Goal: Obtain resource: Obtain resource

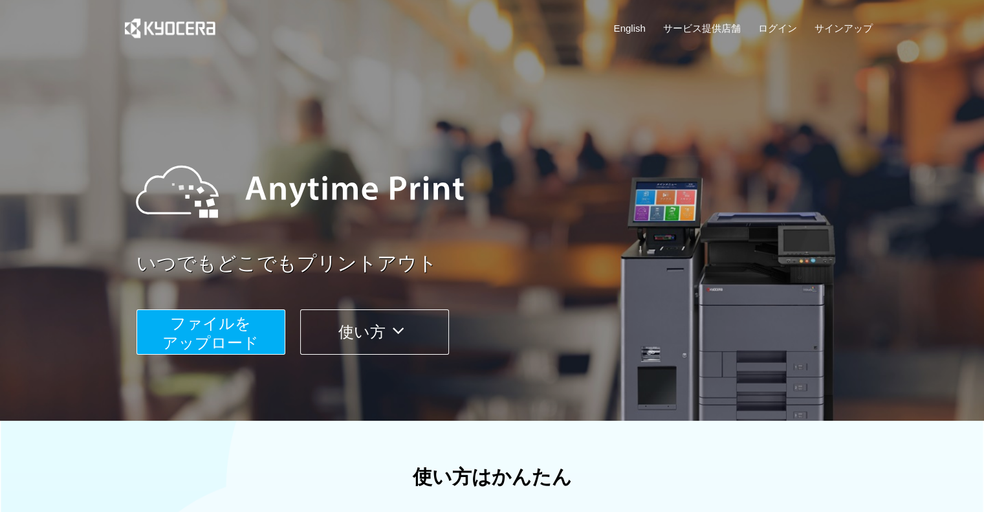
click at [269, 336] on button "ファイルを ​​アップロード" at bounding box center [211, 331] width 149 height 45
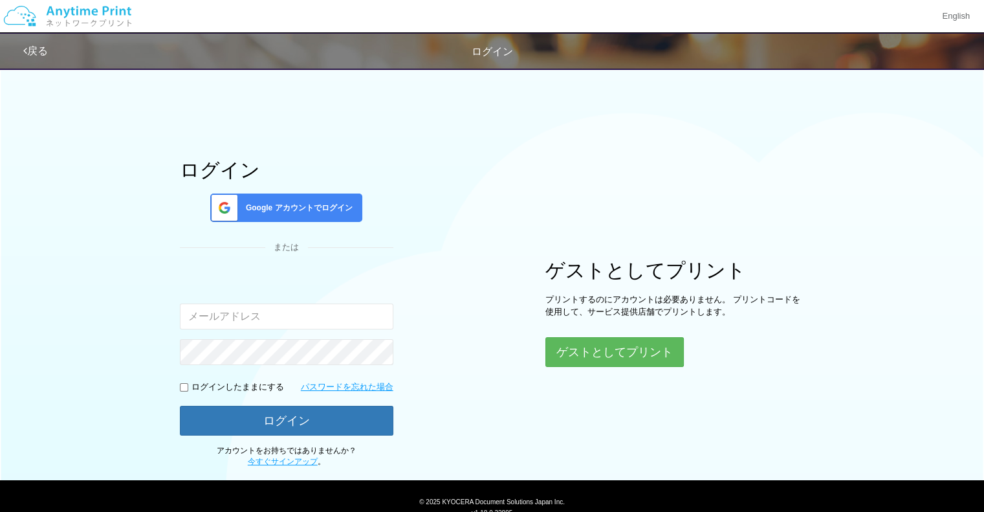
click at [308, 209] on span "Google アカウントでログイン" at bounding box center [297, 208] width 112 height 11
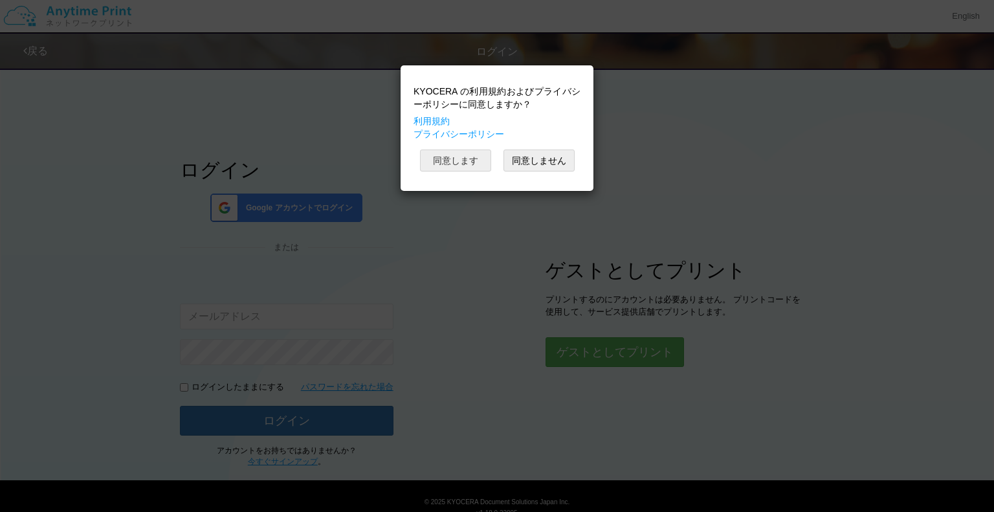
click at [434, 165] on button "同意します" at bounding box center [455, 160] width 71 height 22
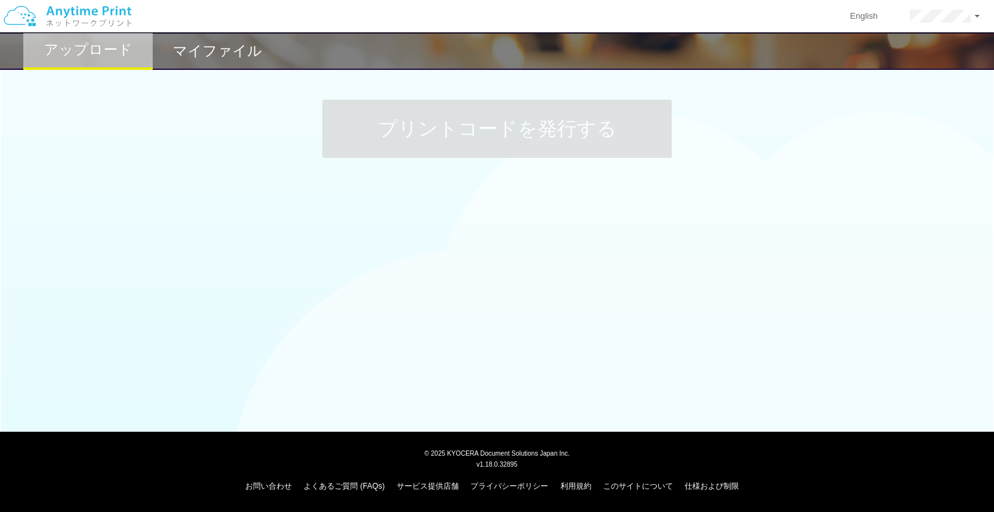
click at [230, 52] on h2 "マイファイル" at bounding box center [217, 51] width 89 height 16
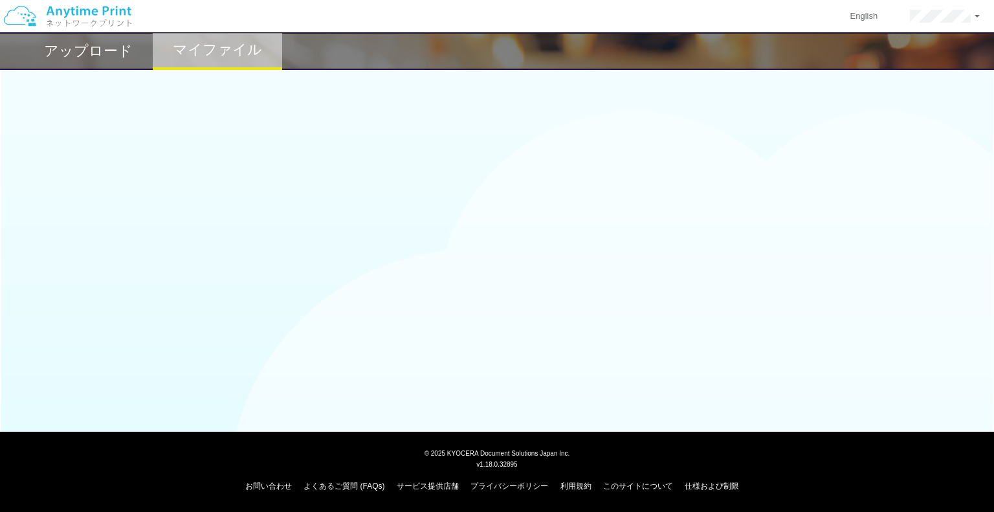
click at [228, 56] on h2 "マイファイル" at bounding box center [217, 50] width 89 height 16
click at [107, 50] on h2 "アップロード" at bounding box center [88, 51] width 89 height 16
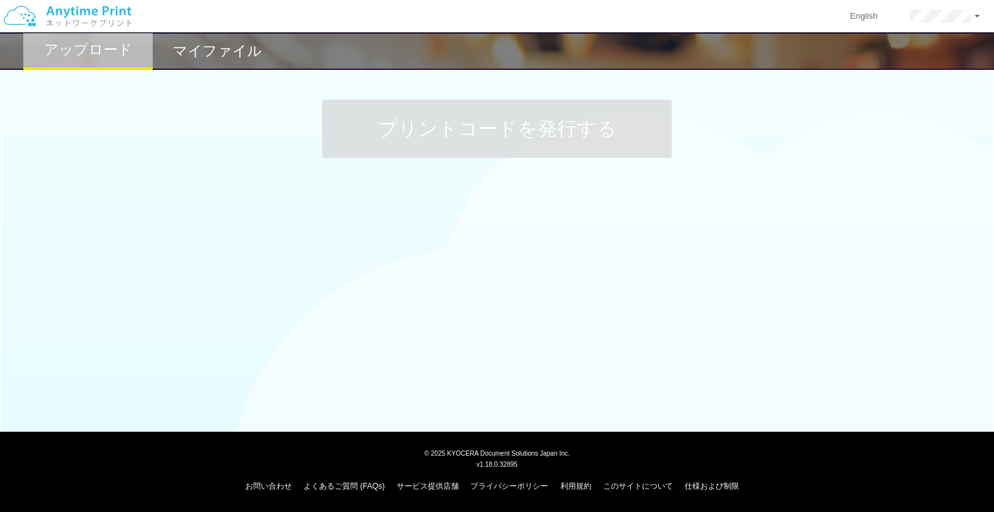
click at [541, 278] on div "アップロード マイファイル プリントコードを発行する" at bounding box center [497, 184] width 994 height 368
click at [990, 100] on div "プリントコードを発行する" at bounding box center [497, 129] width 994 height 136
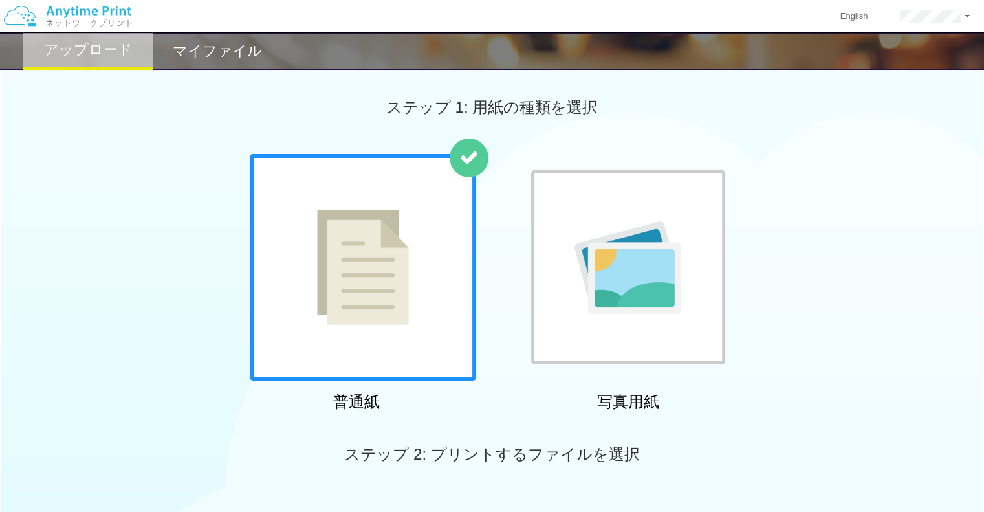
click at [424, 289] on div at bounding box center [363, 267] width 227 height 227
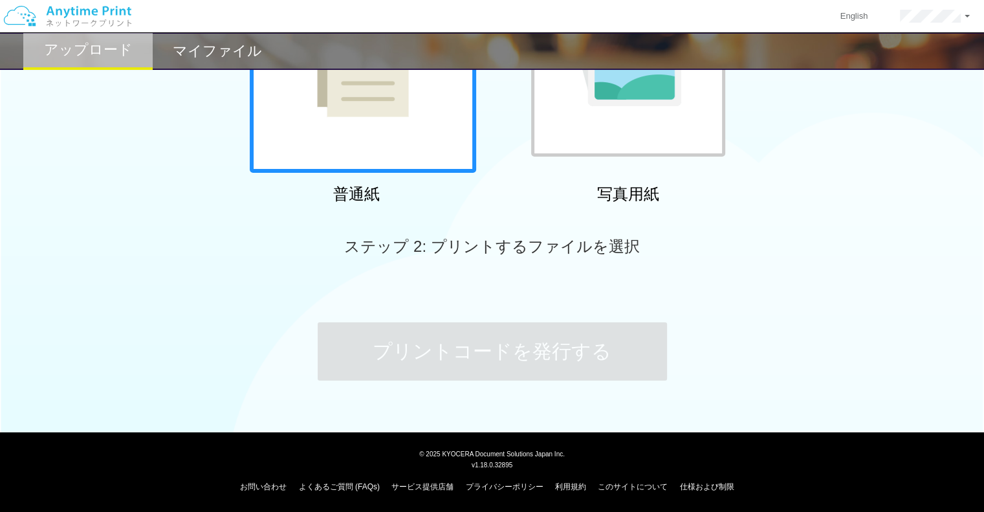
click at [400, 133] on div at bounding box center [363, 59] width 227 height 227
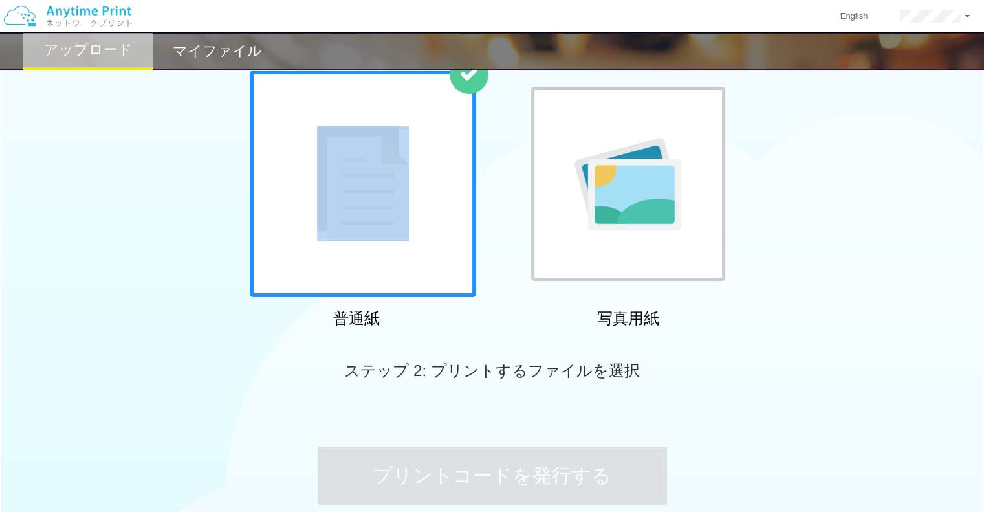
scroll to position [0, 0]
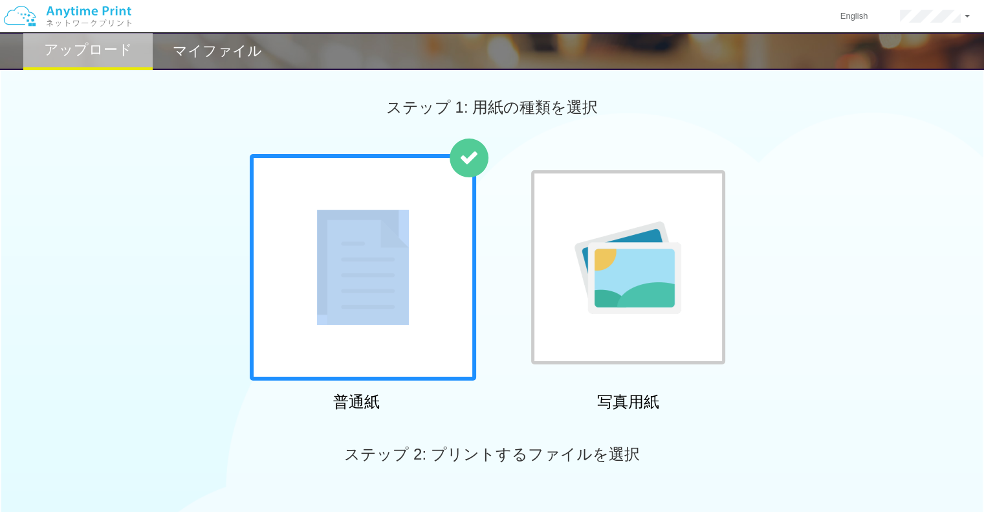
click at [399, 261] on img at bounding box center [363, 267] width 92 height 115
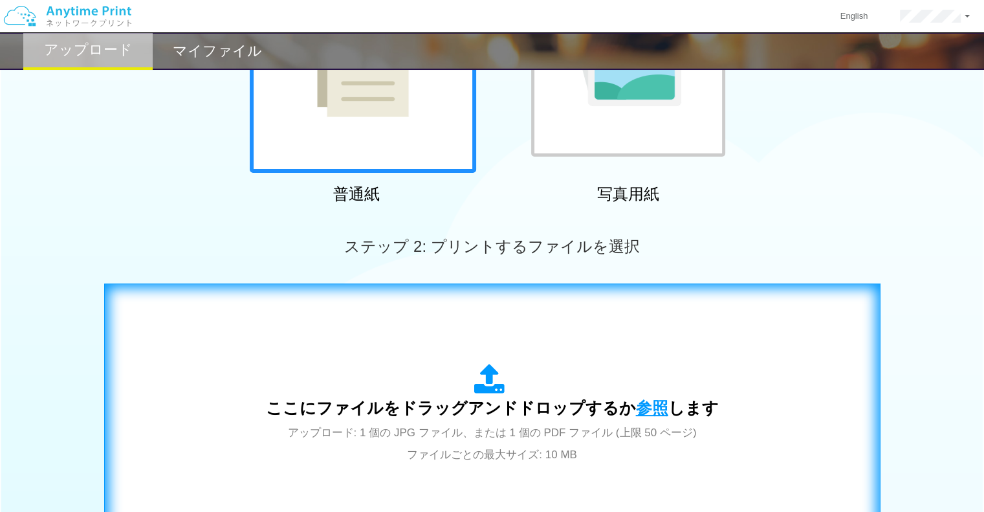
click at [642, 400] on span "参照" at bounding box center [652, 408] width 32 height 18
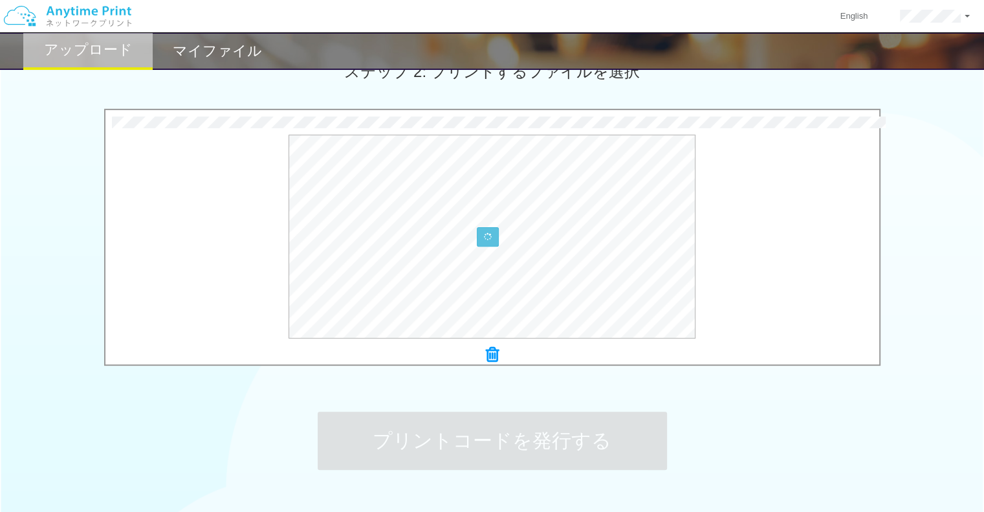
scroll to position [430, 0]
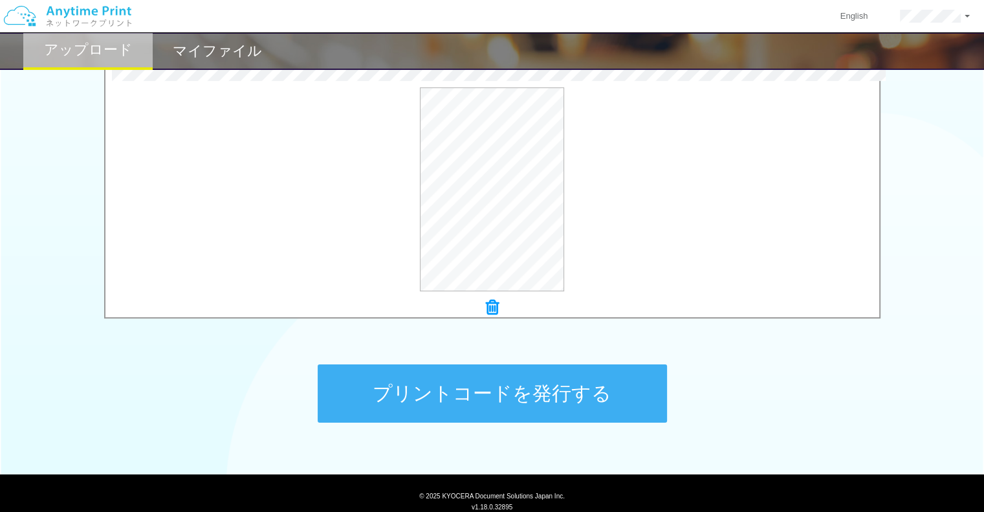
click at [600, 403] on button "プリントコードを発行する" at bounding box center [492, 393] width 349 height 58
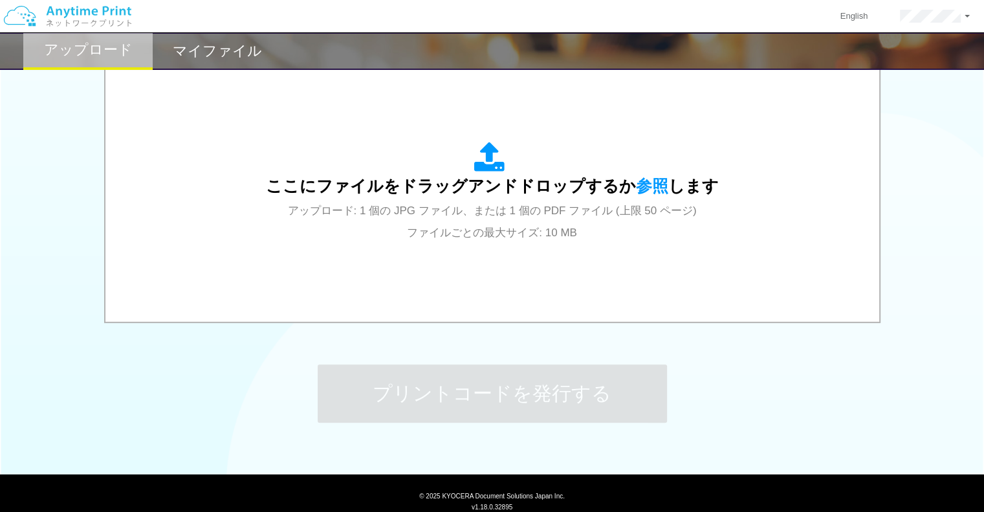
scroll to position [0, 0]
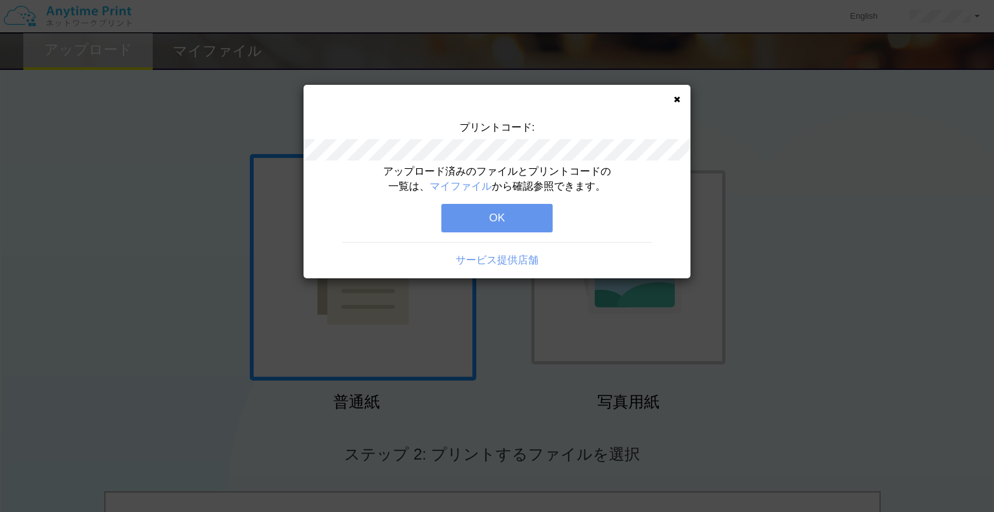
click at [502, 217] on button "OK" at bounding box center [496, 218] width 111 height 28
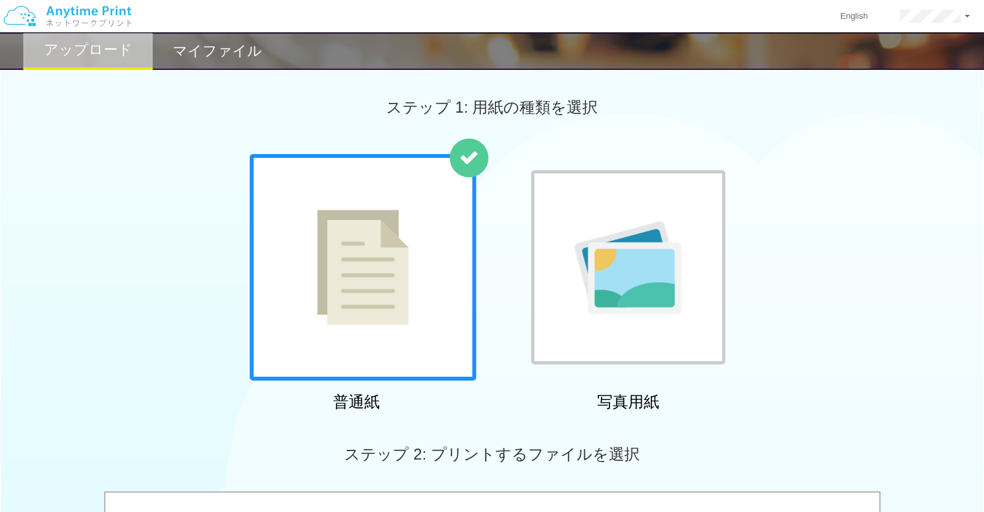
scroll to position [372, 0]
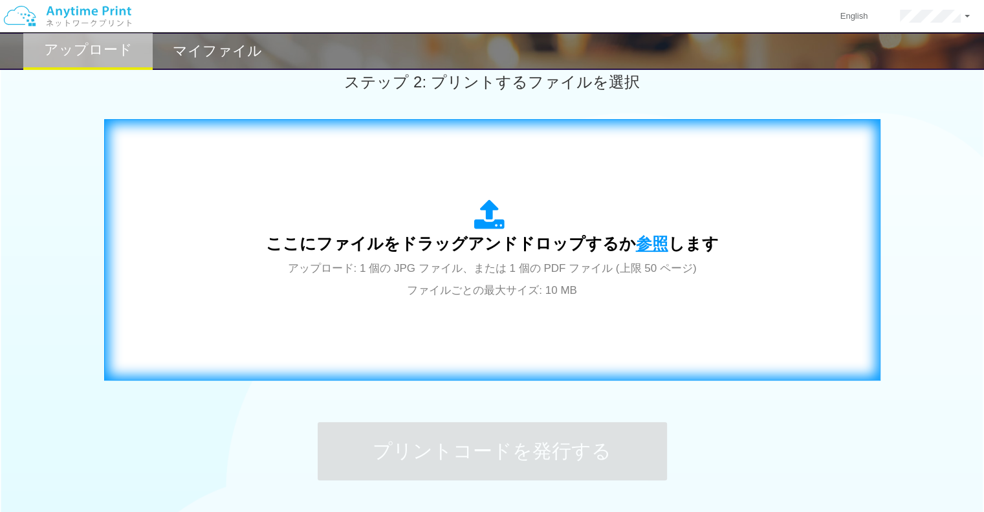
click at [637, 245] on span "参照" at bounding box center [652, 243] width 32 height 18
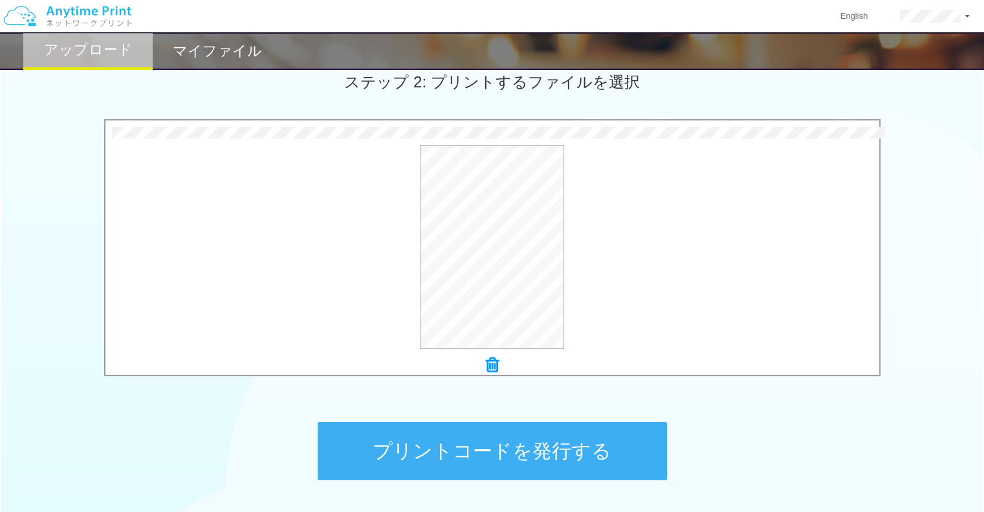
click at [546, 439] on button "プリントコードを発行する" at bounding box center [492, 451] width 349 height 58
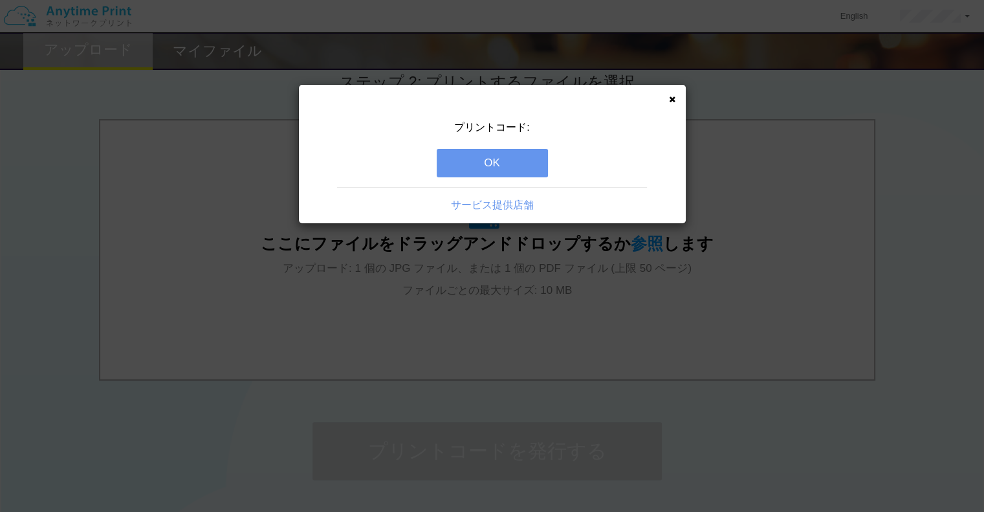
scroll to position [0, 0]
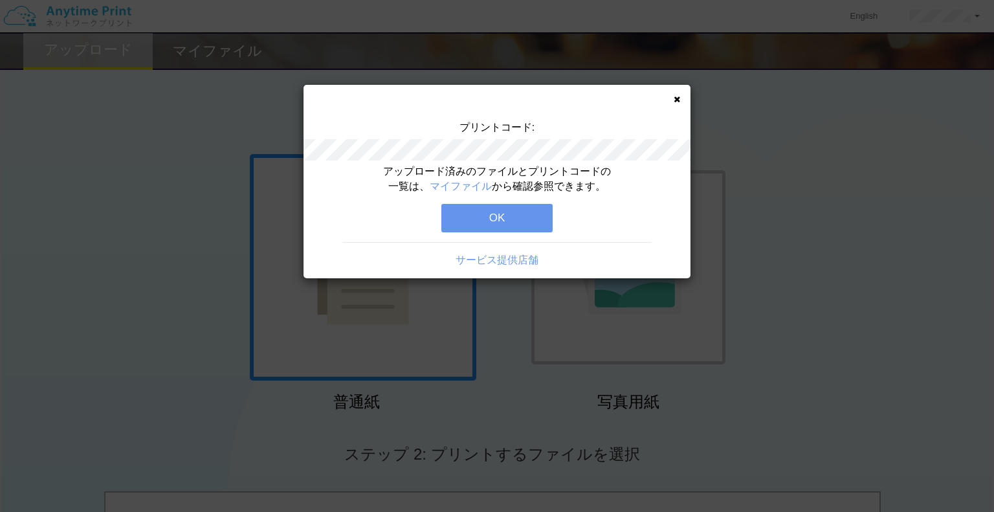
drag, startPoint x: 504, startPoint y: 217, endPoint x: 504, endPoint y: 208, distance: 9.7
click at [504, 212] on button "OK" at bounding box center [496, 218] width 111 height 28
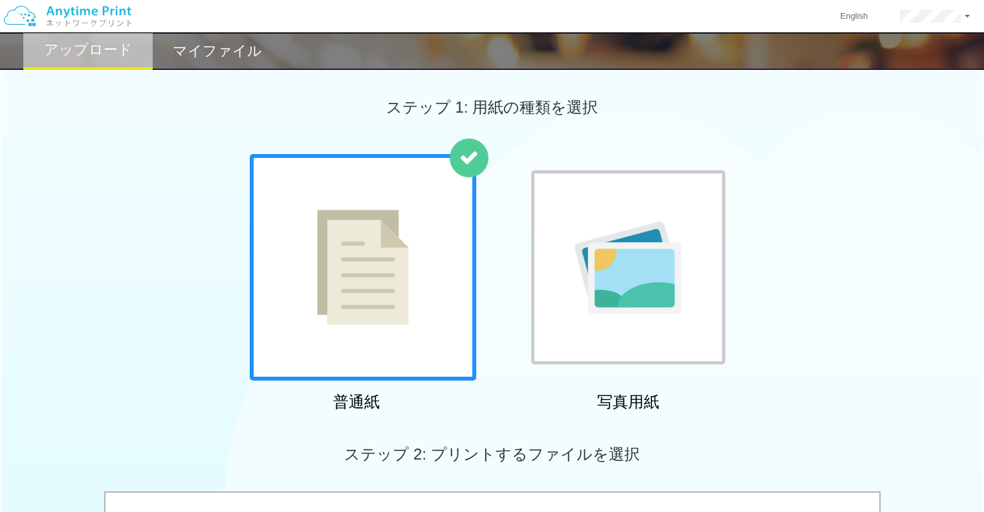
click at [409, 318] on div at bounding box center [363, 267] width 227 height 227
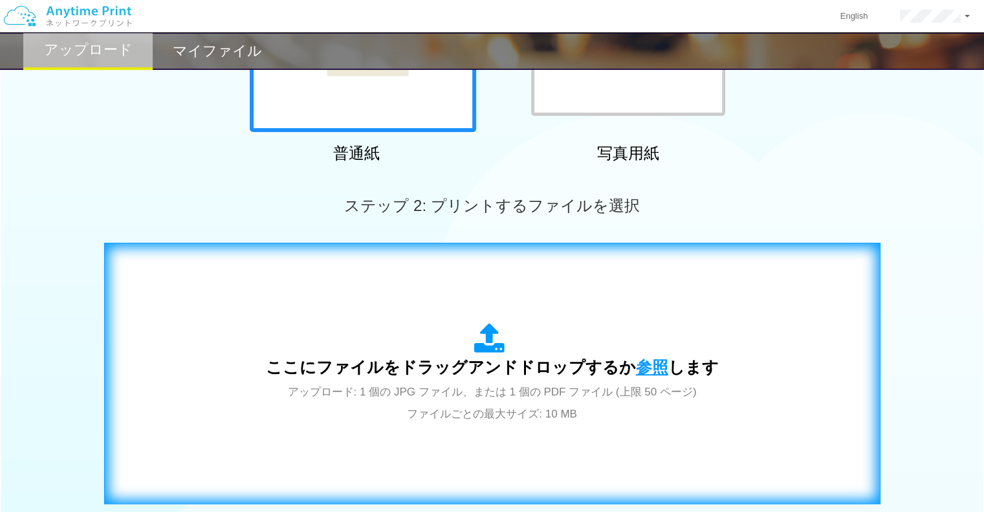
click at [642, 375] on span "参照" at bounding box center [652, 367] width 32 height 18
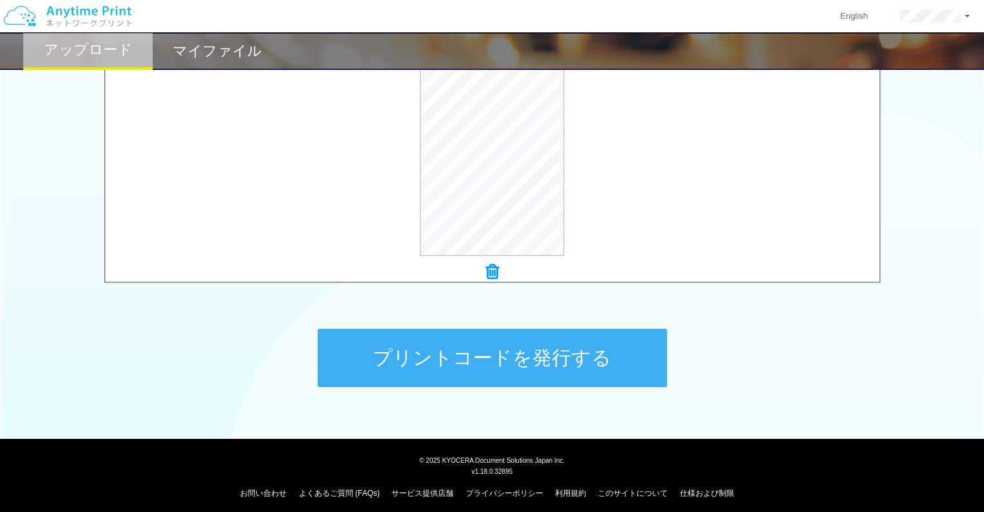
scroll to position [467, 0]
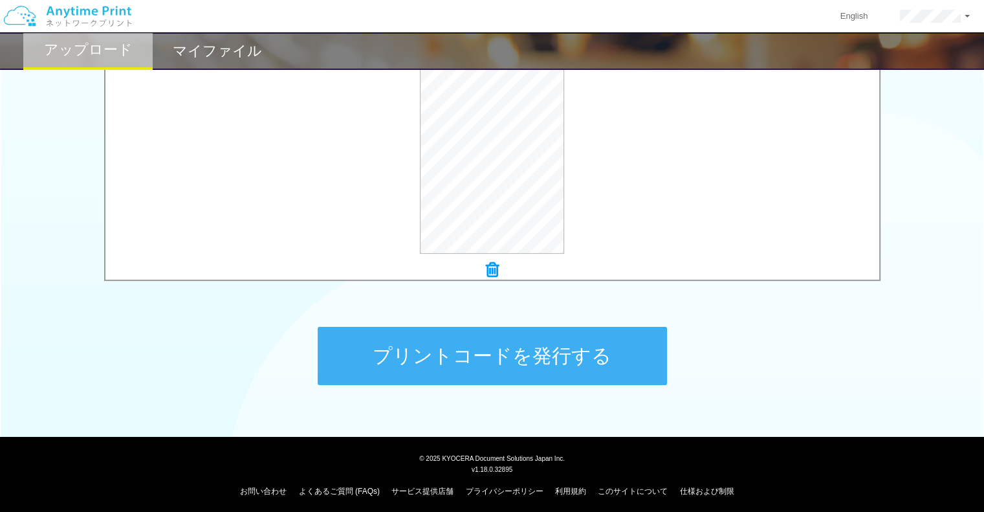
click at [606, 350] on button "プリントコードを発行する" at bounding box center [492, 356] width 349 height 58
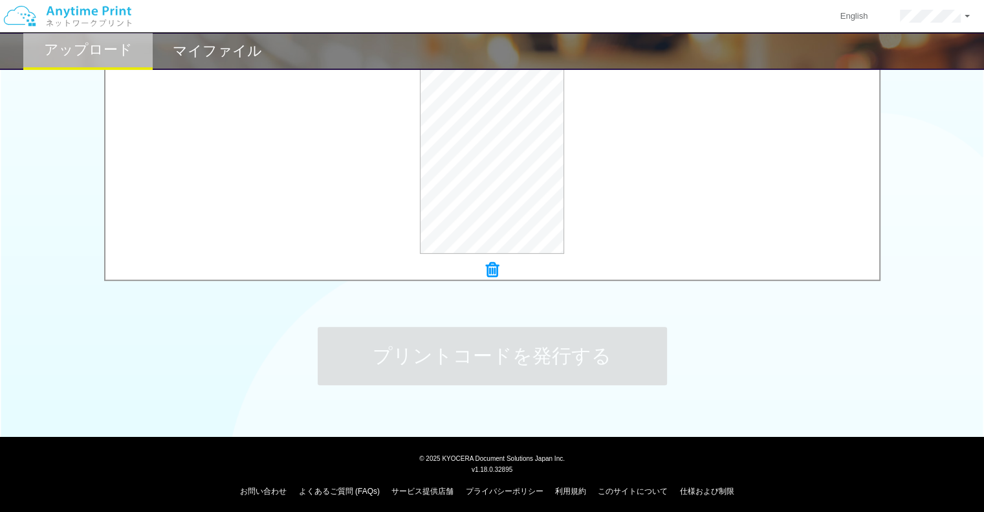
scroll to position [0, 0]
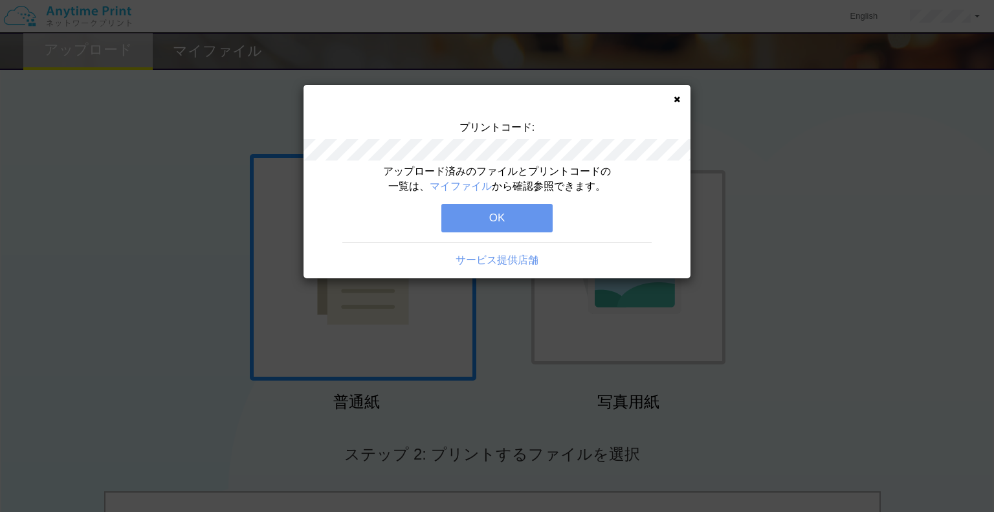
click at [511, 223] on button "OK" at bounding box center [496, 218] width 111 height 28
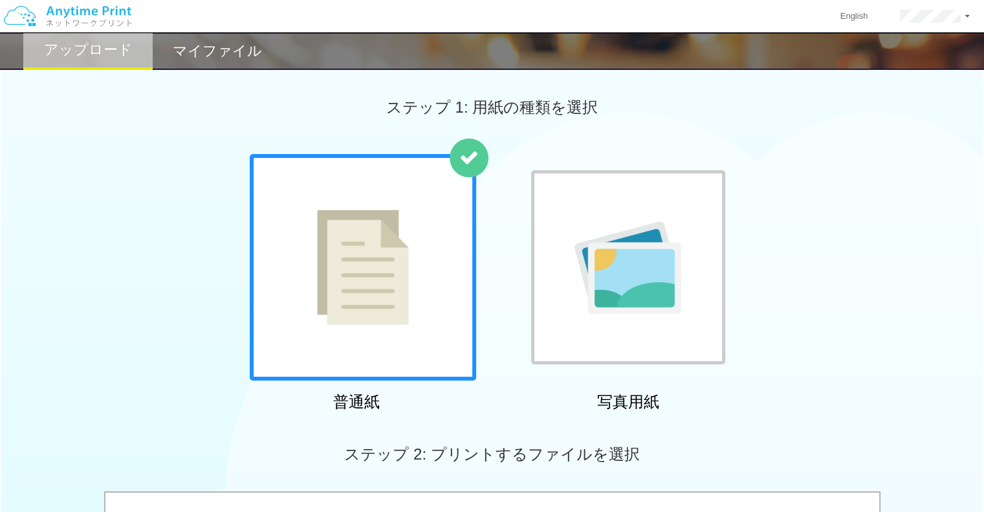
click at [511, 223] on div "普通紙 写真用紙" at bounding box center [492, 285] width 498 height 263
